Goal: Task Accomplishment & Management: Manage account settings

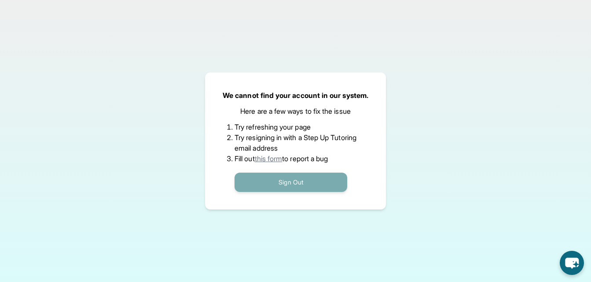
click at [310, 183] on button "Sign Out" at bounding box center [291, 182] width 113 height 19
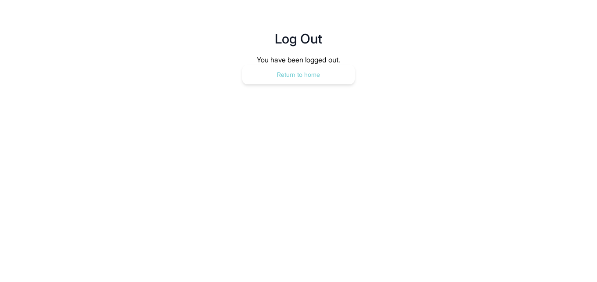
click at [300, 73] on button "Return to home" at bounding box center [298, 74] width 113 height 19
